Goal: Check status: Check status

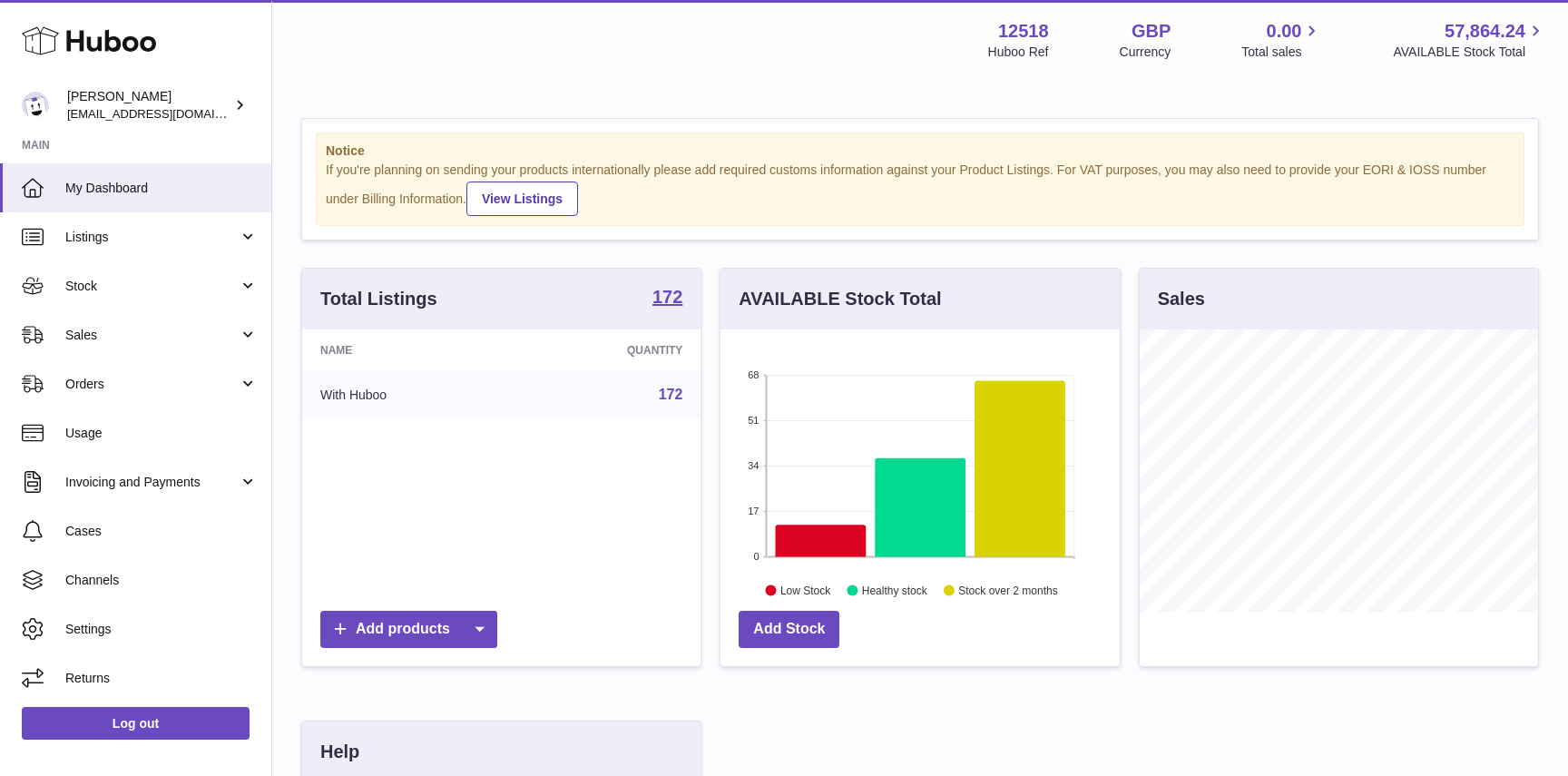
scroll to position [283, 399]
click at [102, 287] on span "Stock" at bounding box center [152, 286] width 174 height 17
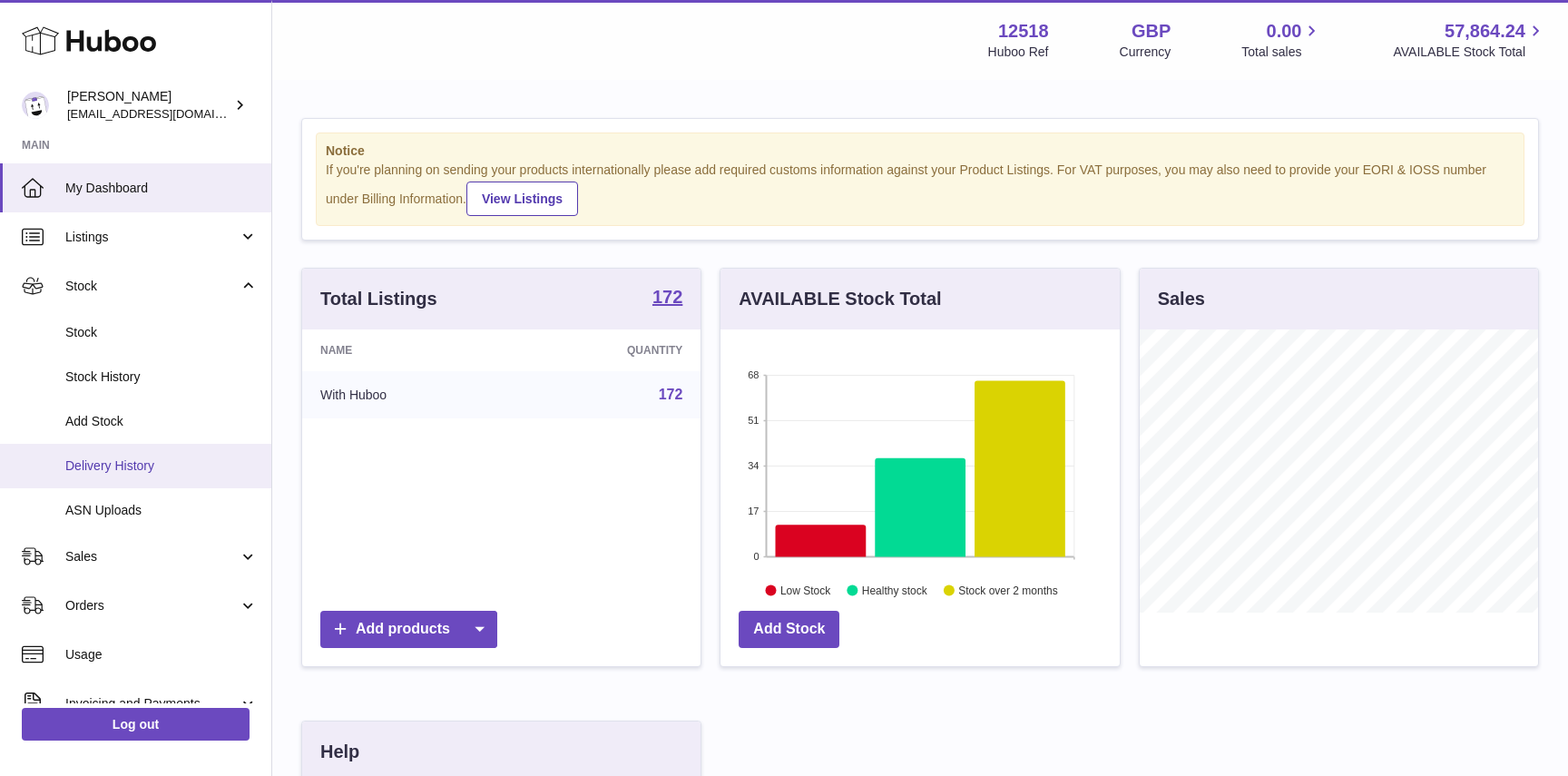
click at [103, 467] on span "Delivery History" at bounding box center [161, 465] width 192 height 17
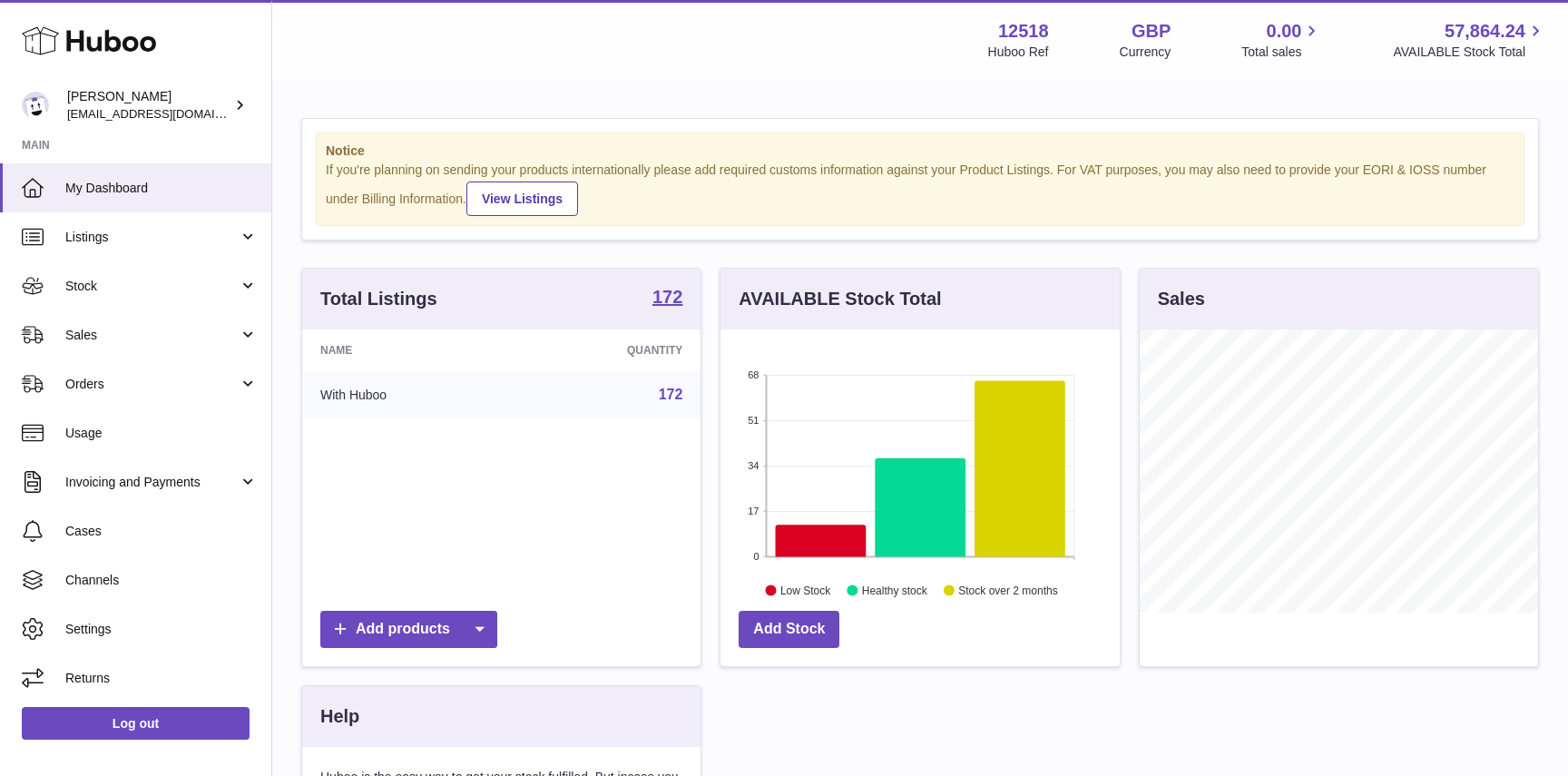
scroll to position [283, 399]
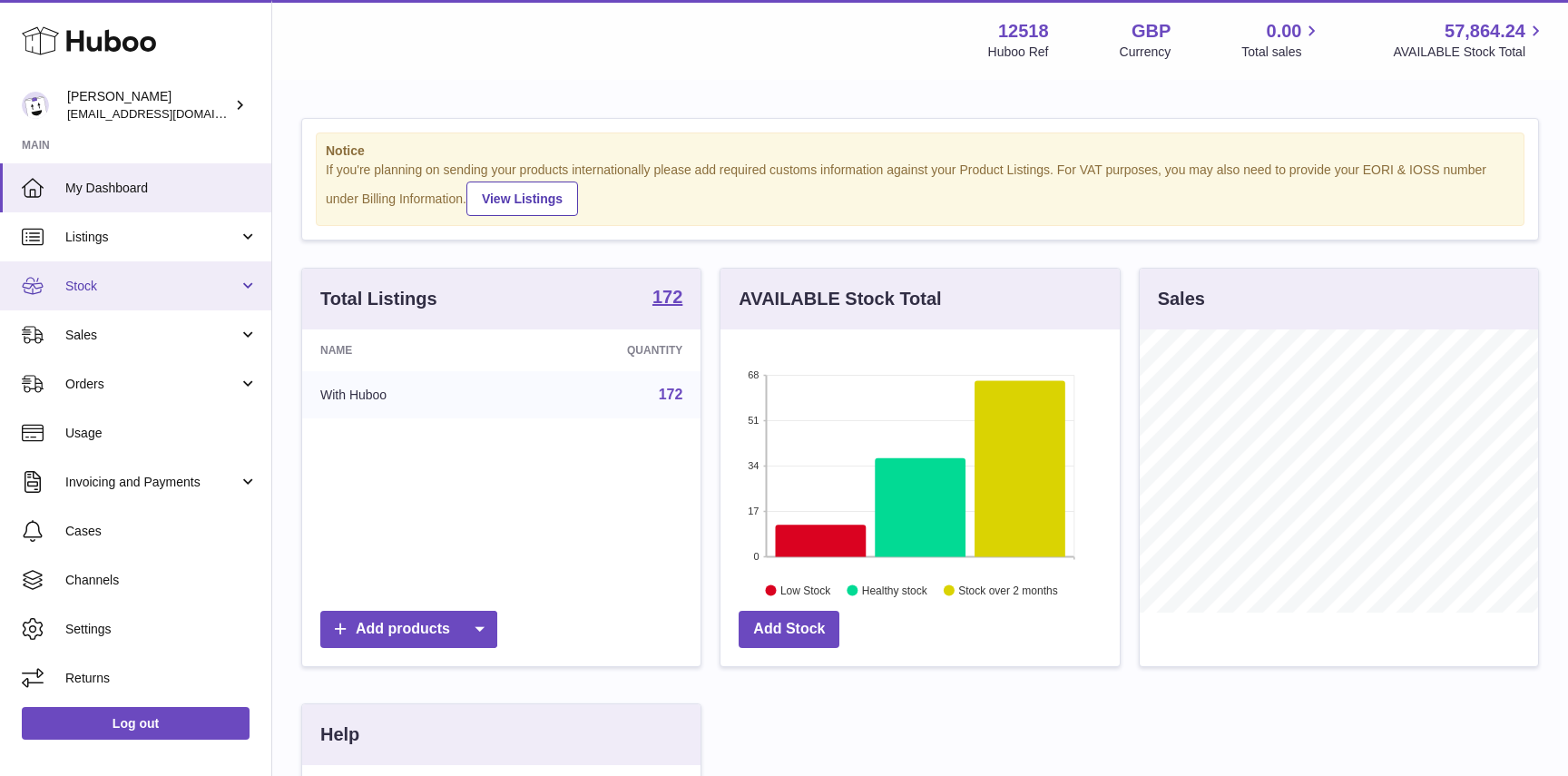
click at [81, 297] on link "Stock" at bounding box center [135, 286] width 272 height 49
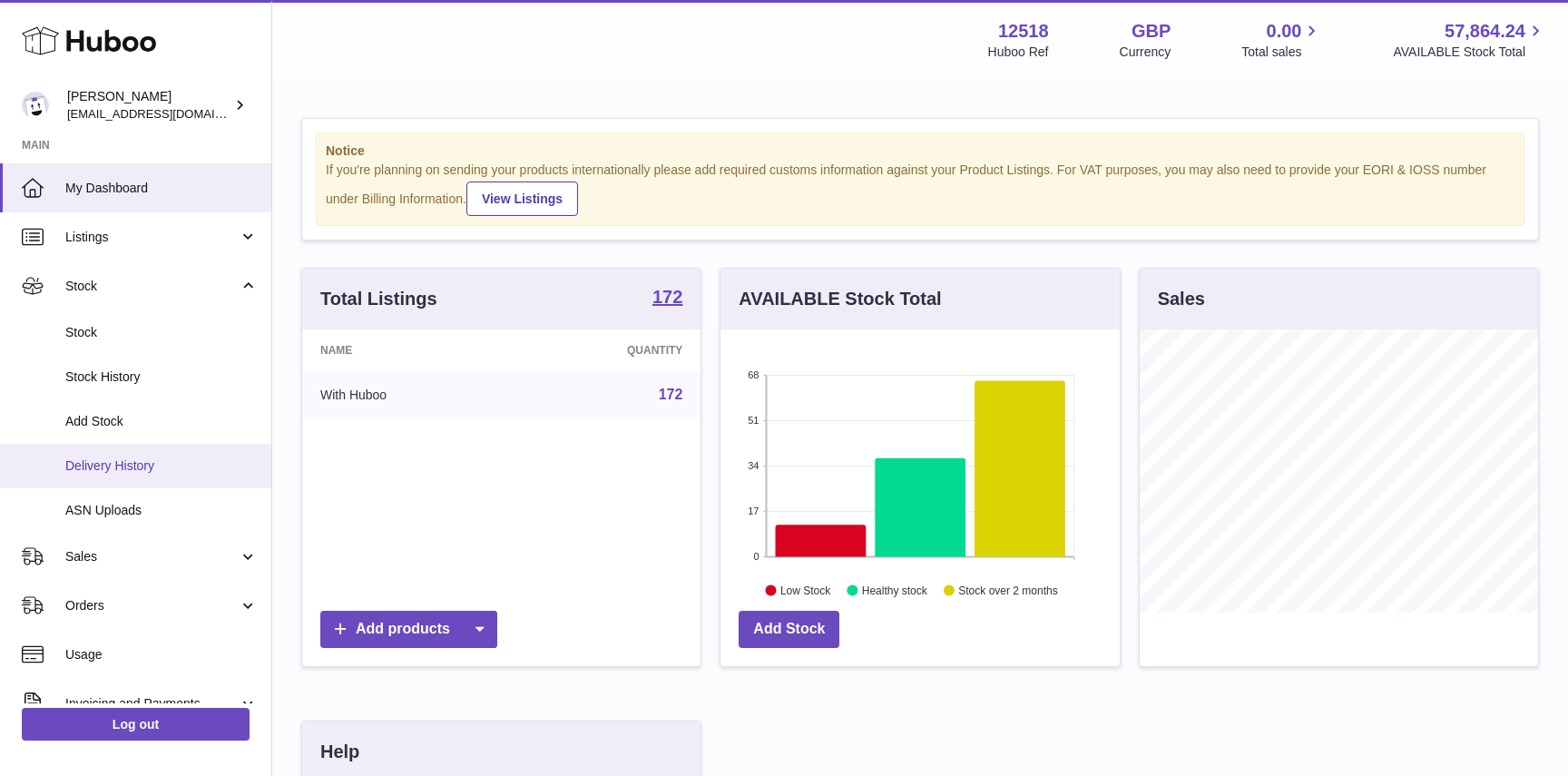
click at [118, 457] on span "Delivery History" at bounding box center [161, 465] width 192 height 17
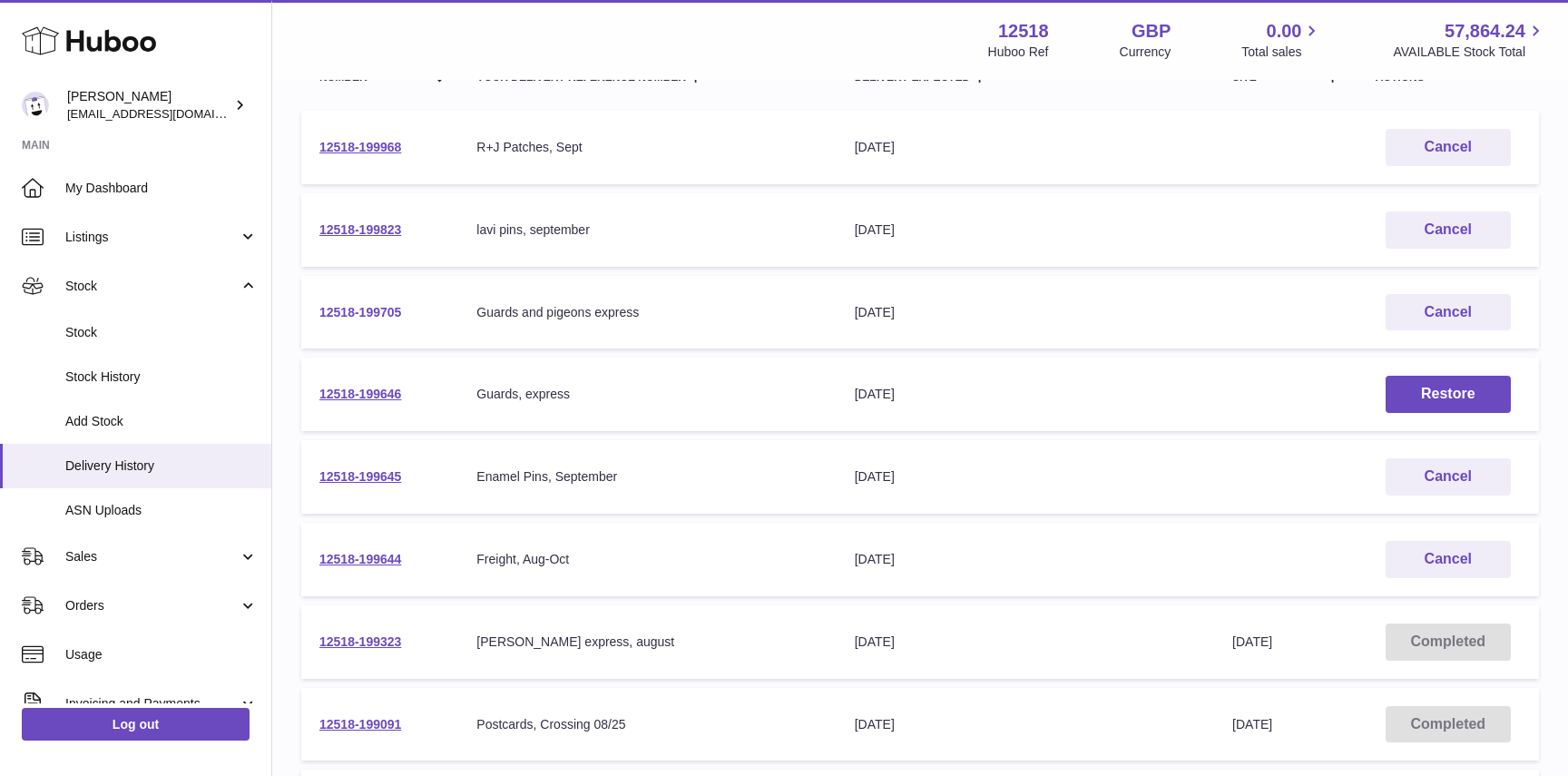
scroll to position [250, 0]
click at [366, 475] on link "12518-199645" at bounding box center [359, 475] width 81 height 15
click at [356, 318] on td "12518-199705" at bounding box center [379, 312] width 157 height 73
click at [359, 306] on link "12518-199705" at bounding box center [359, 311] width 81 height 15
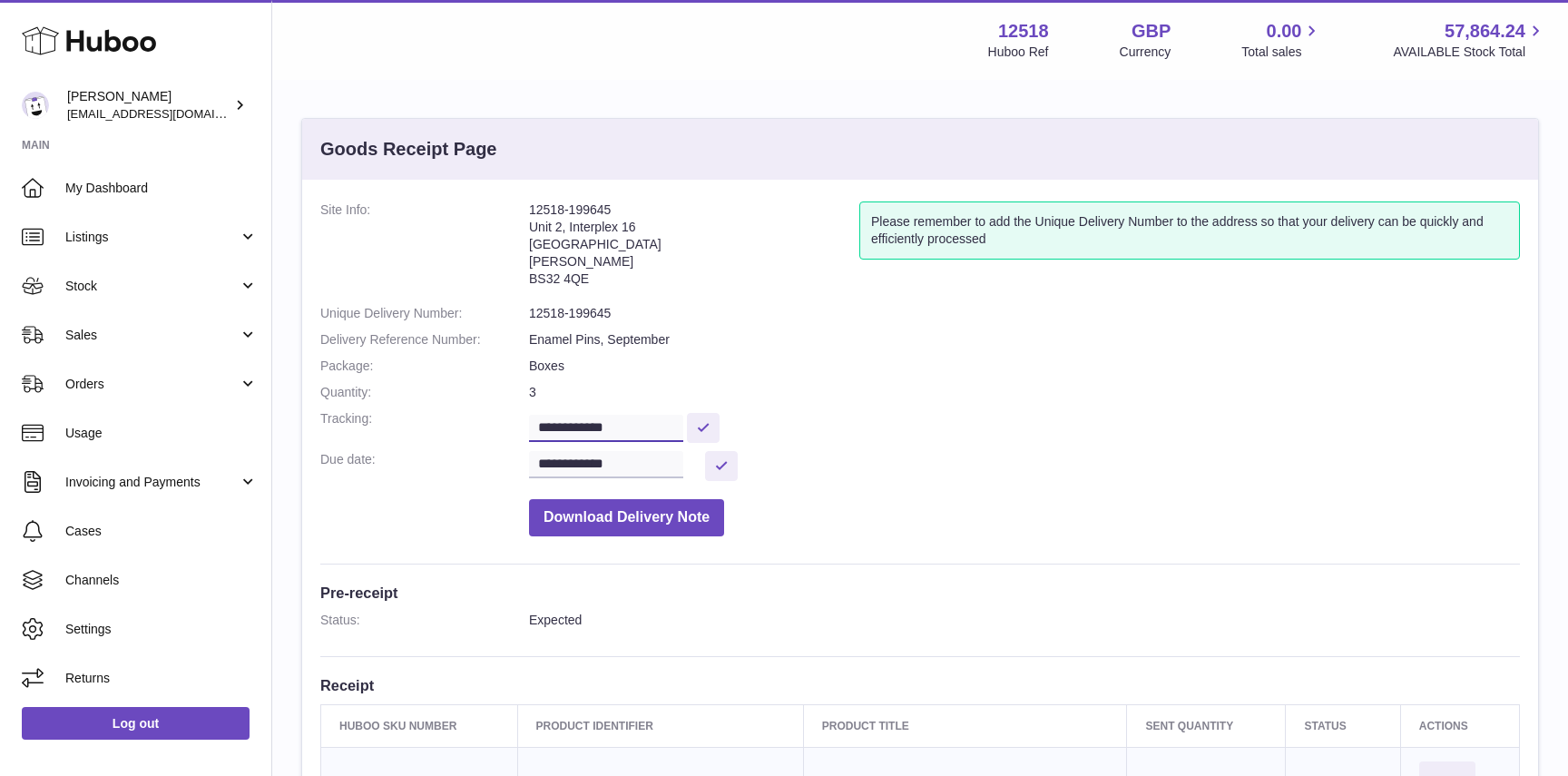
click at [605, 426] on input "**********" at bounding box center [606, 429] width 155 height 27
click at [906, 452] on dd "**********" at bounding box center [1025, 465] width 991 height 30
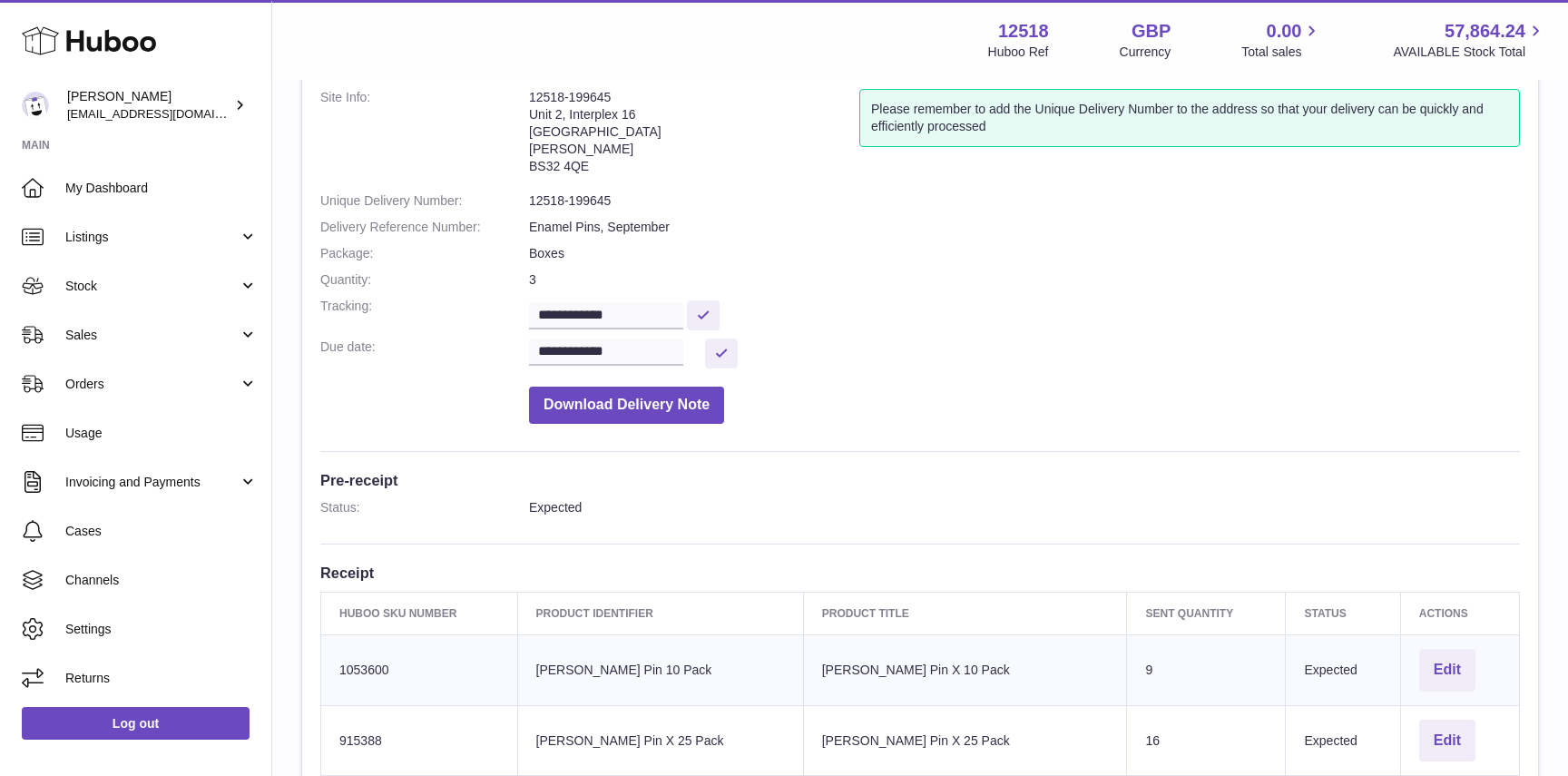
scroll to position [109, 0]
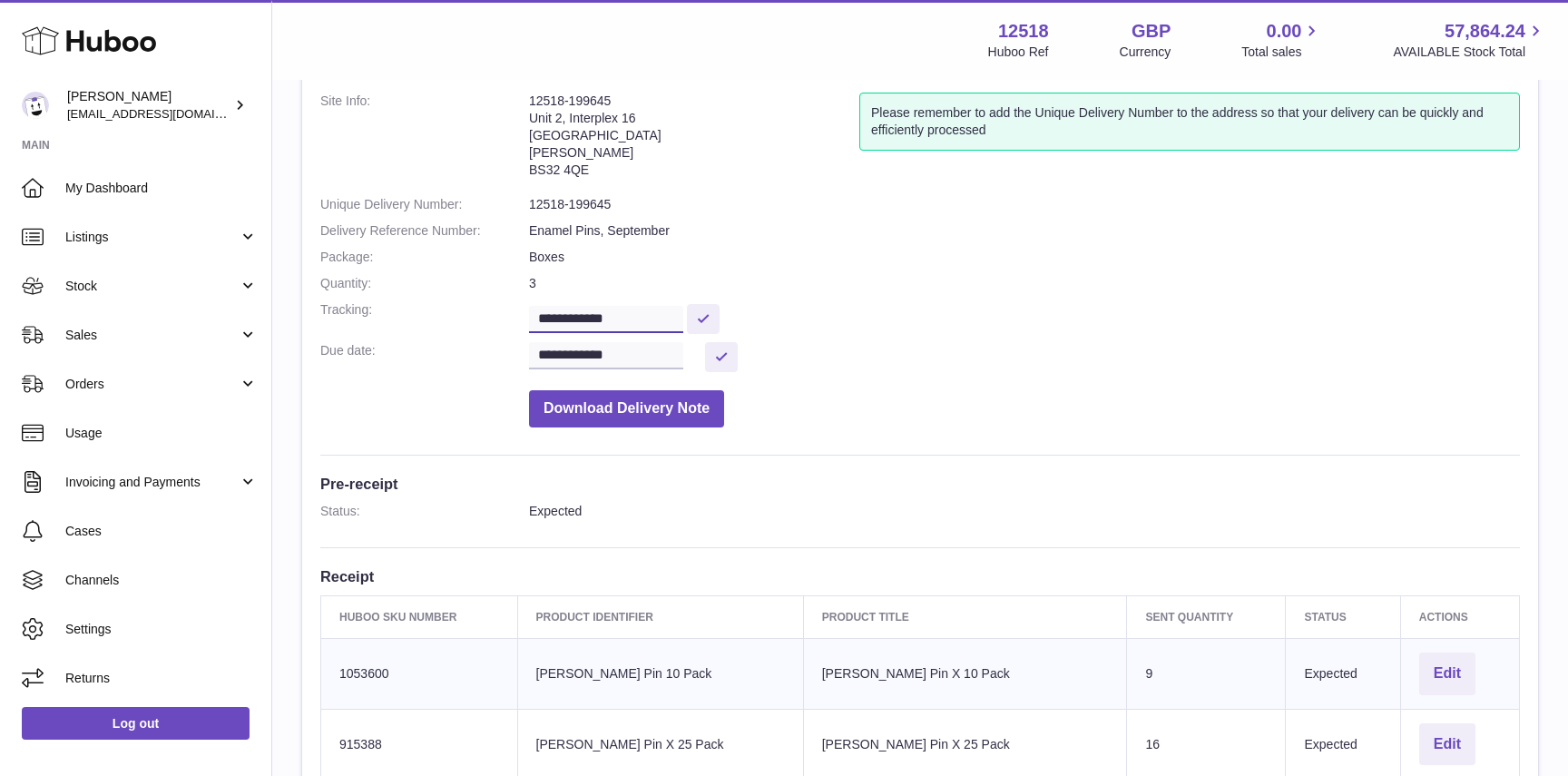
drag, startPoint x: 635, startPoint y: 320, endPoint x: 519, endPoint y: 318, distance: 116.0
click at [519, 318] on dl "**********" at bounding box center [920, 264] width 1200 height 344
click at [474, 319] on dt "Tracking:" at bounding box center [424, 316] width 208 height 32
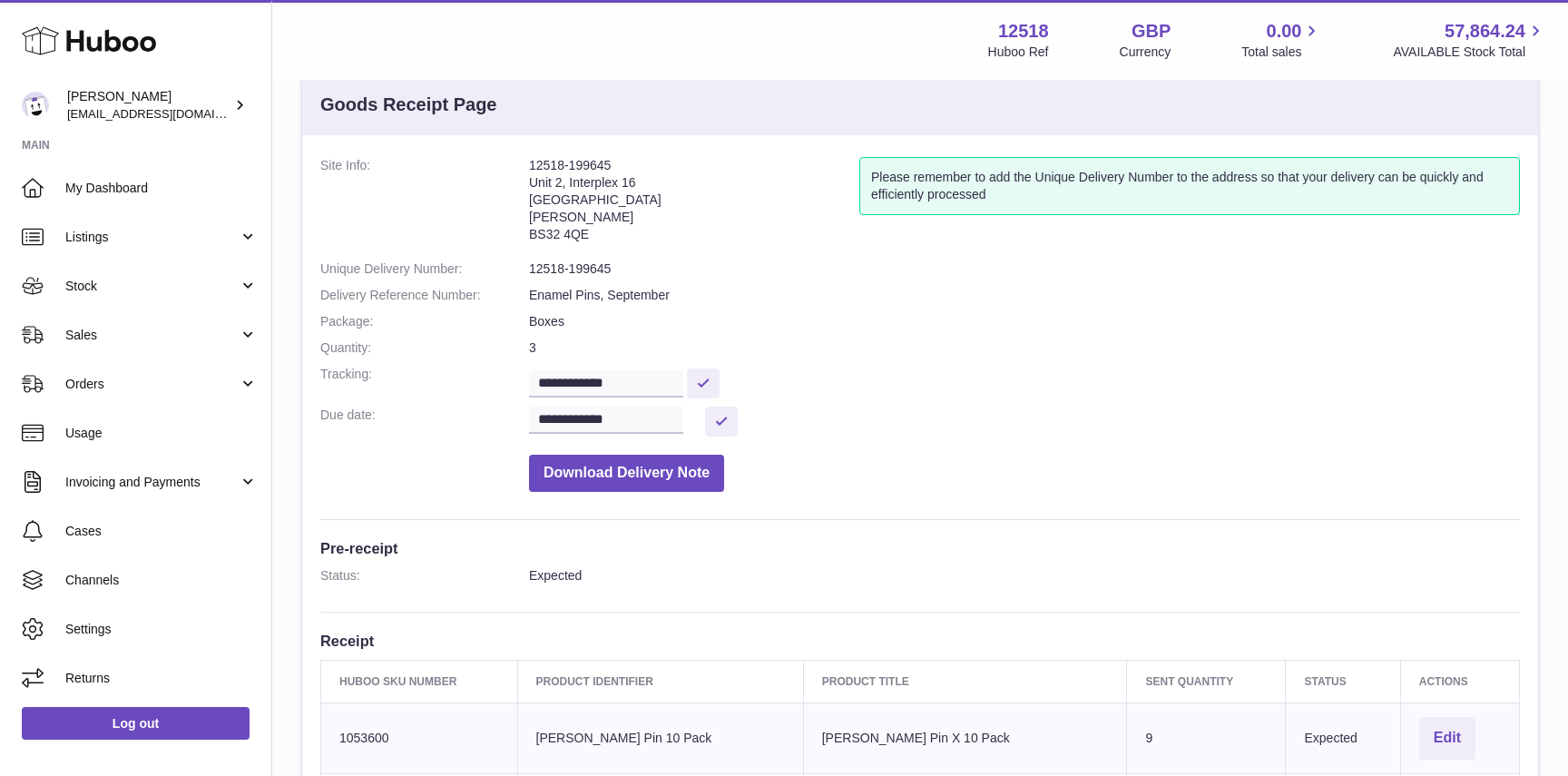
scroll to position [32, 0]
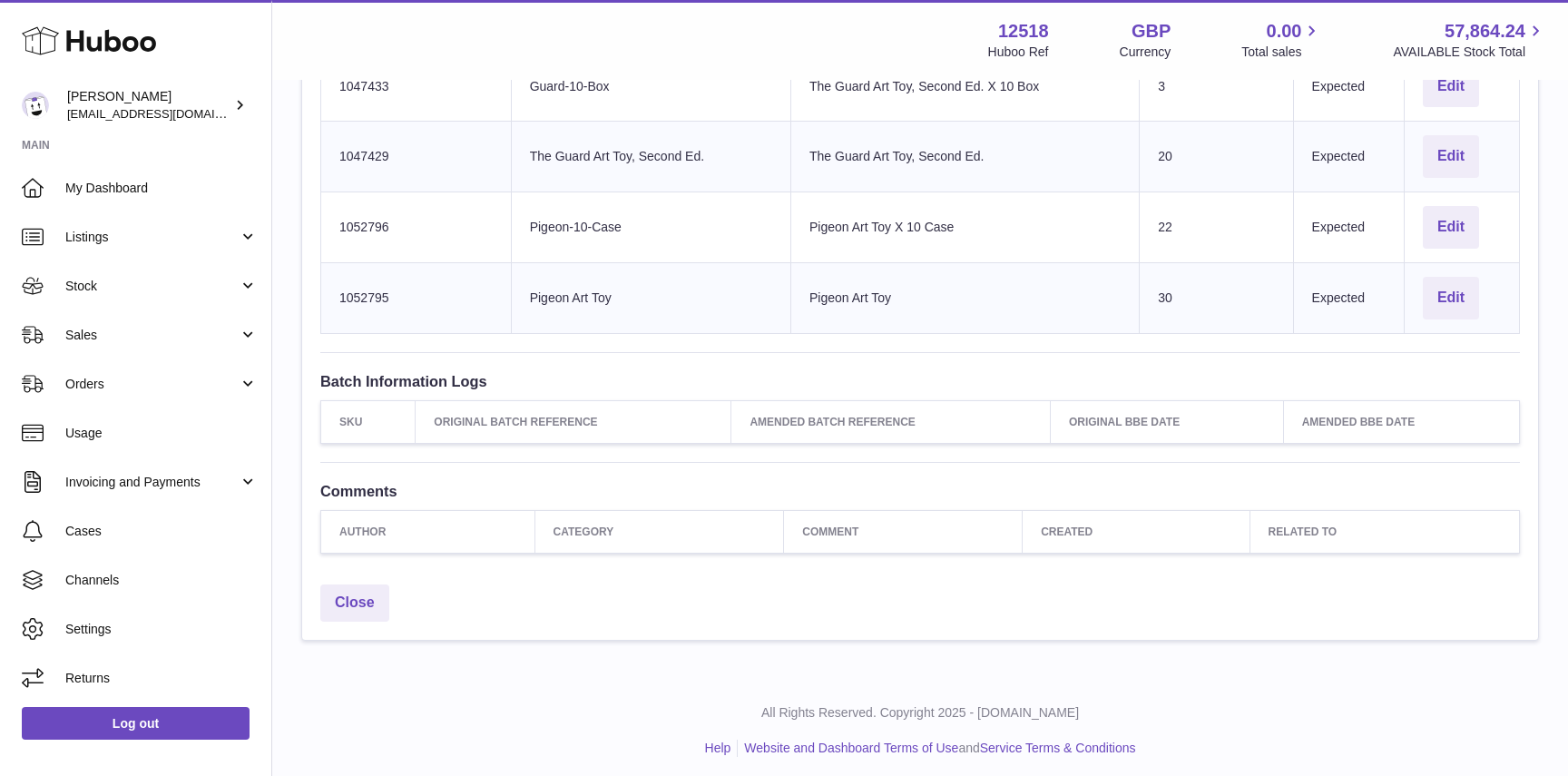
scroll to position [774, 0]
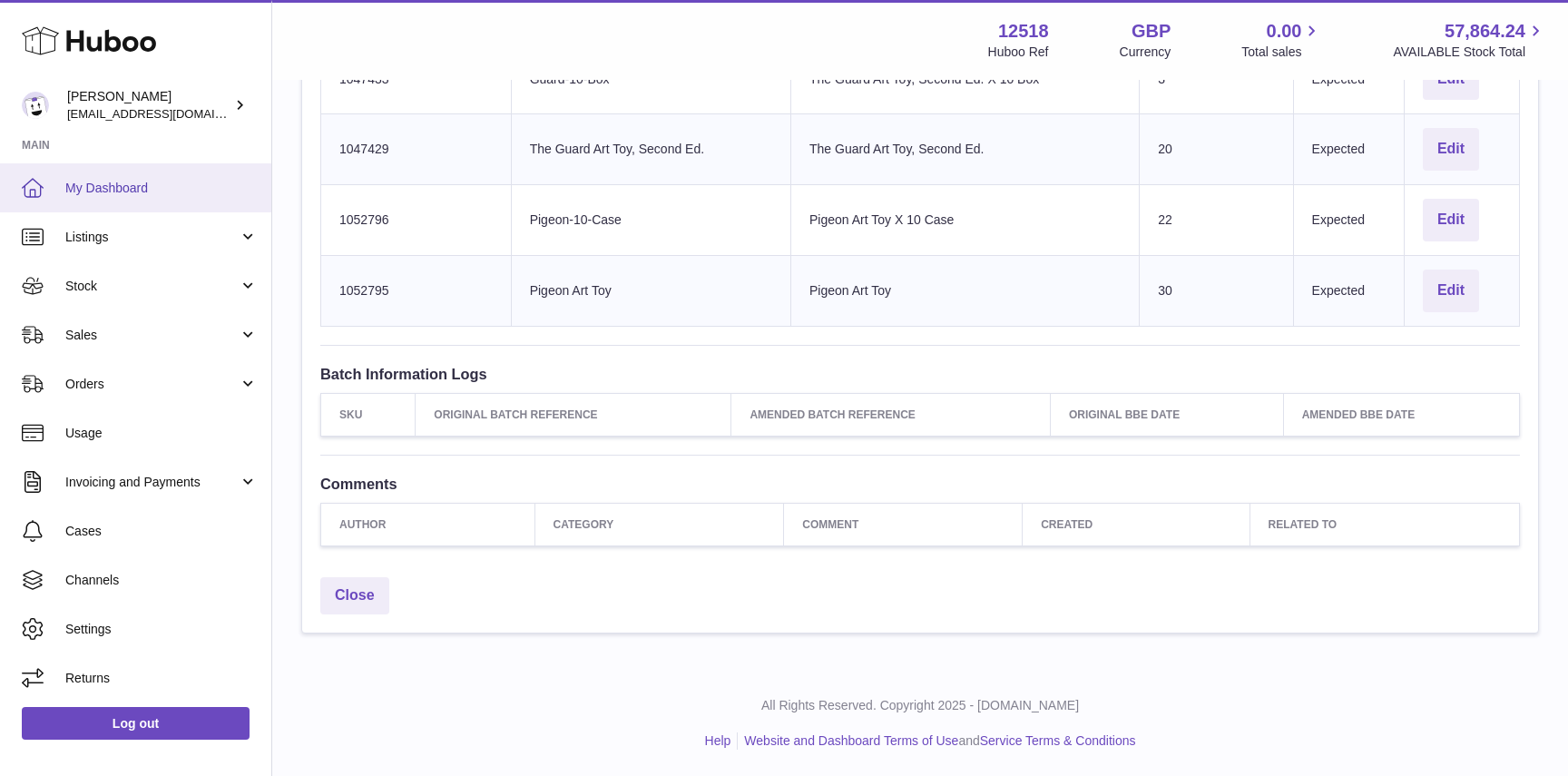
click at [89, 178] on link "My Dashboard" at bounding box center [135, 188] width 272 height 49
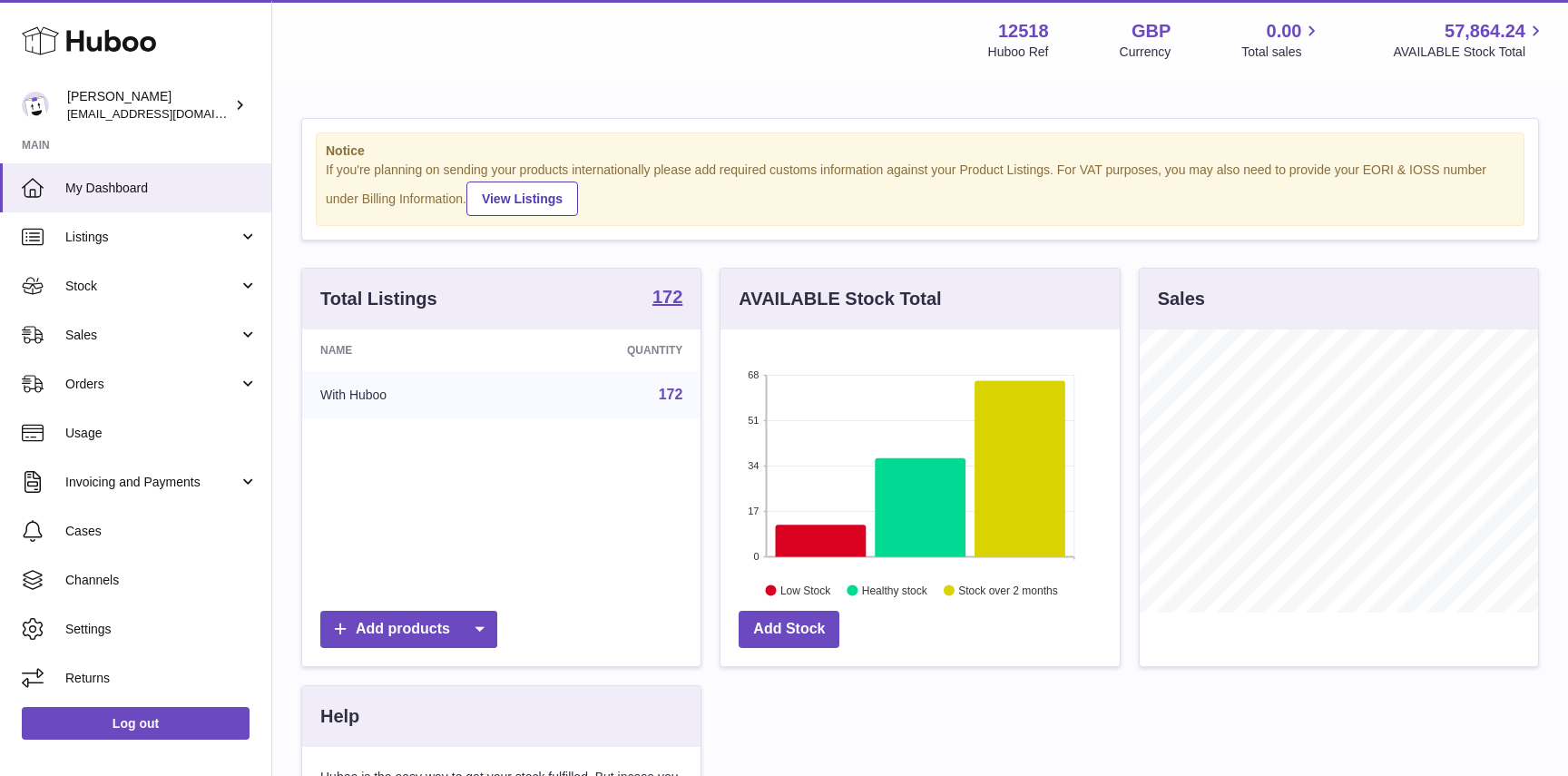
scroll to position [283, 399]
